Goal: Task Accomplishment & Management: Complete application form

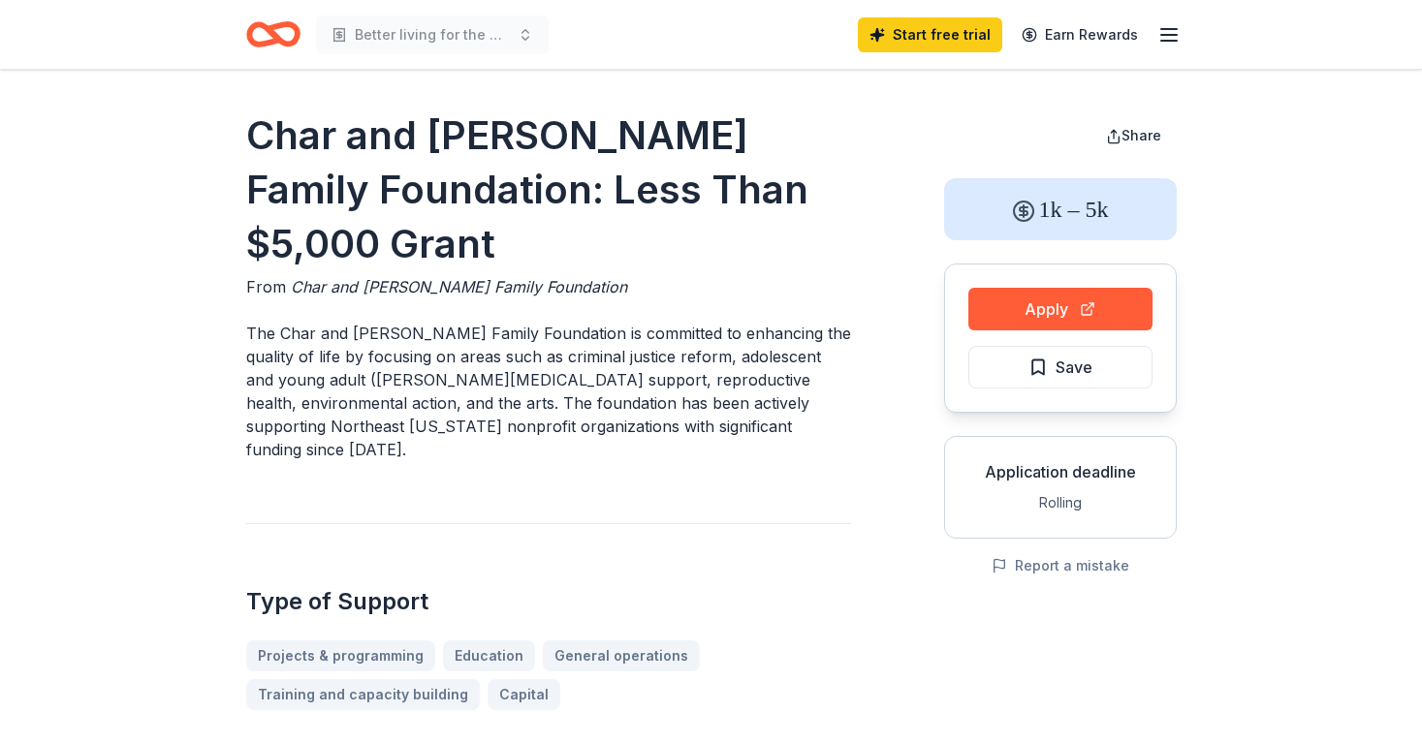
scroll to position [97, 0]
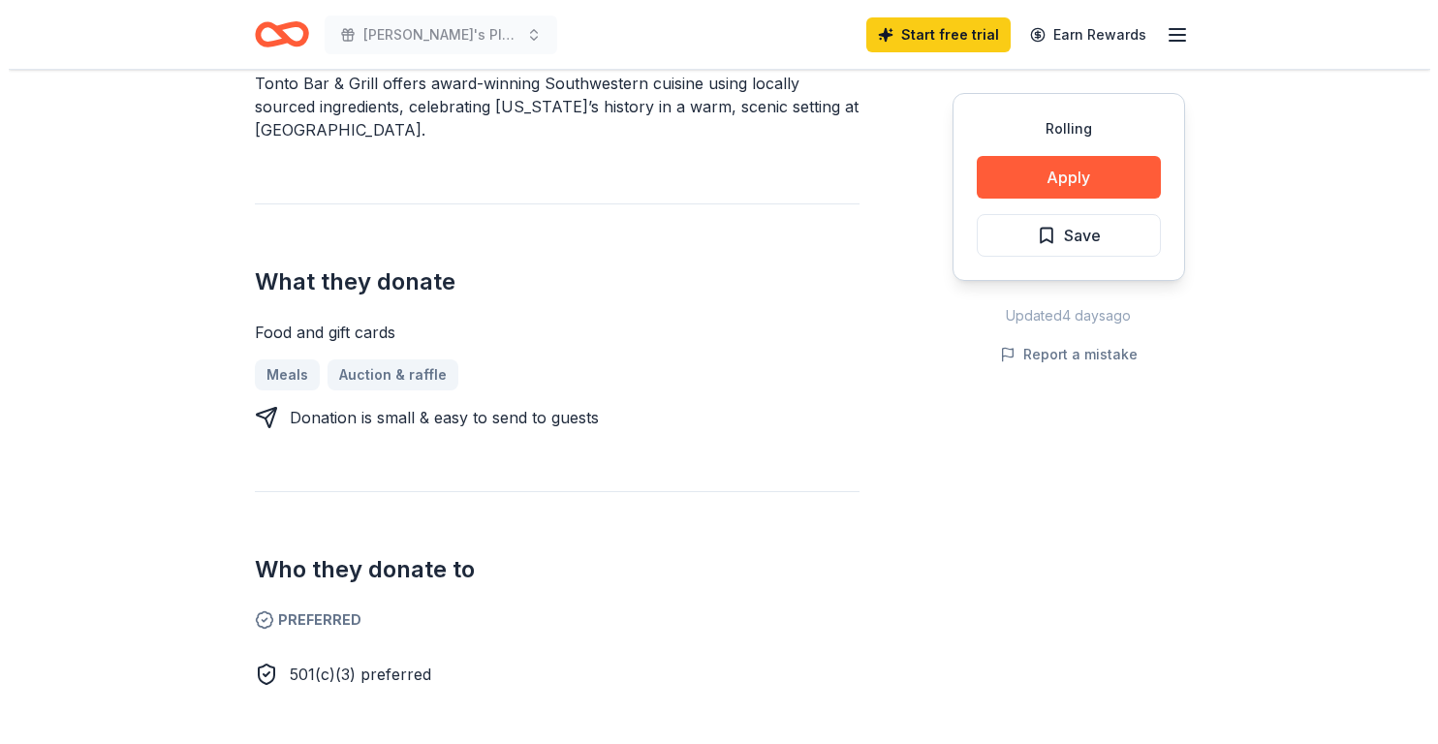
scroll to position [582, 0]
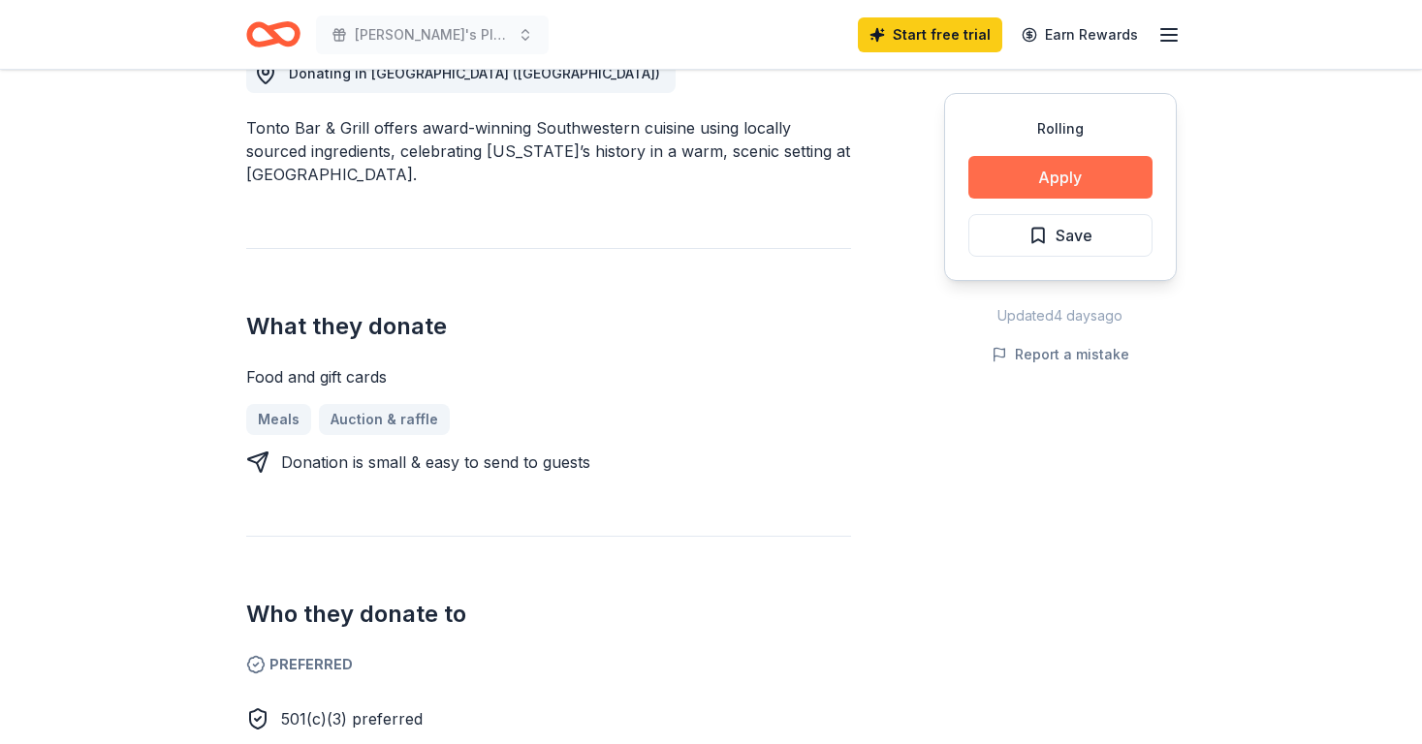
click at [1063, 184] on button "Apply" at bounding box center [1060, 177] width 184 height 43
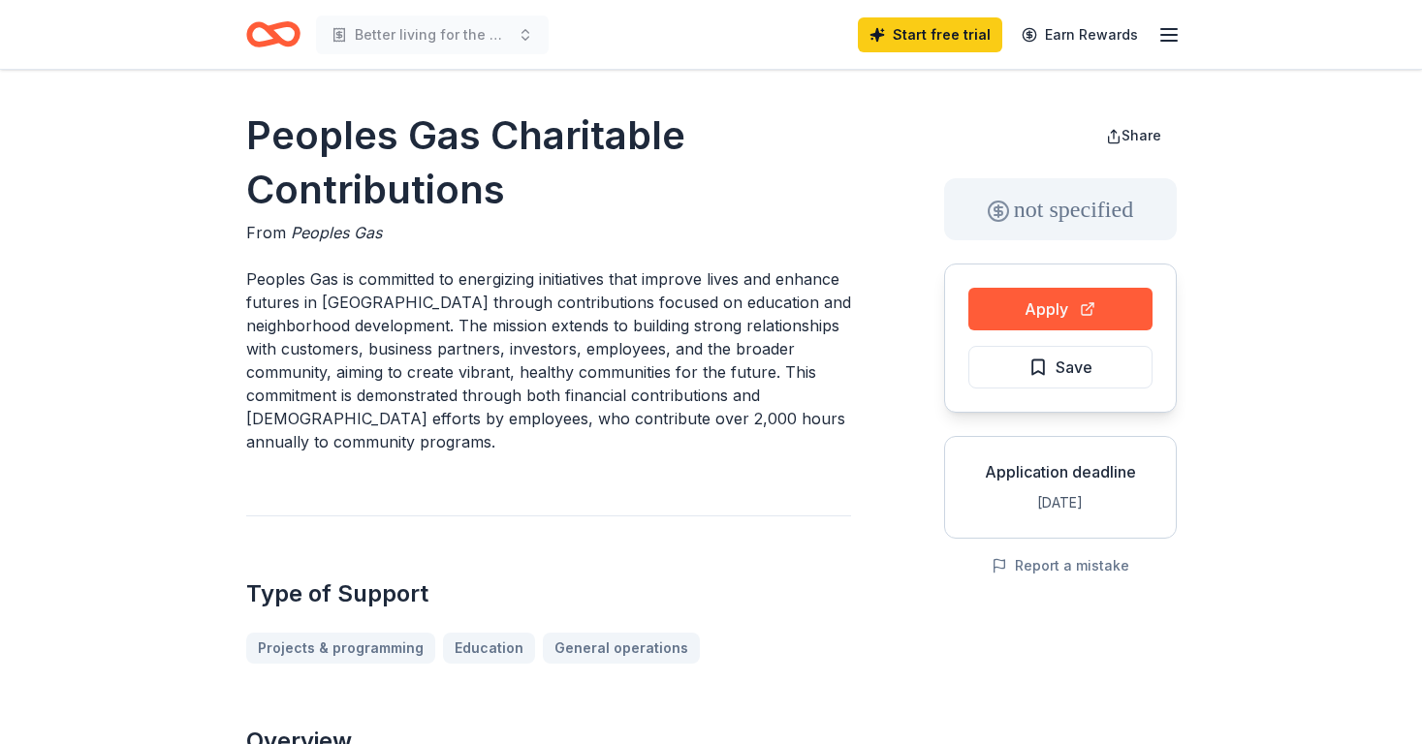
scroll to position [194, 0]
